Goal: Find specific page/section: Find specific page/section

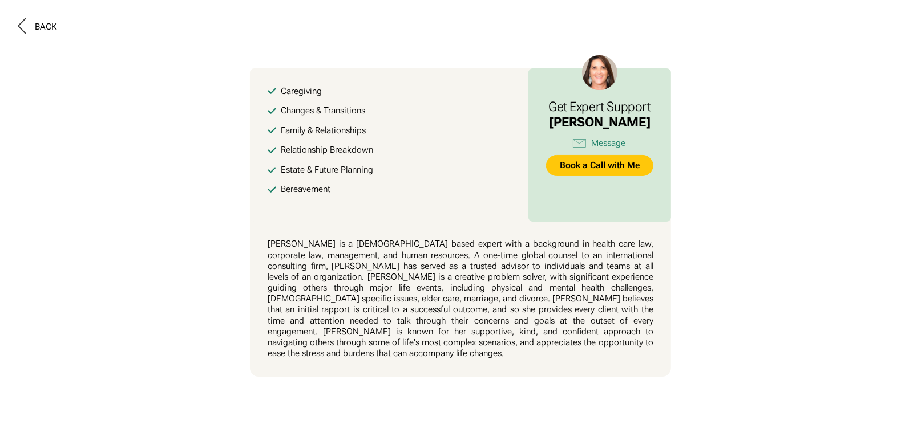
click at [147, 211] on button at bounding box center [460, 222] width 921 height 445
click at [21, 25] on icon at bounding box center [22, 26] width 9 height 17
